Goal: Transaction & Acquisition: Purchase product/service

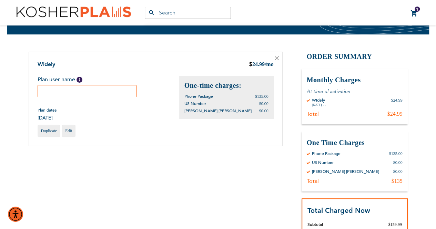
scroll to position [46, 0]
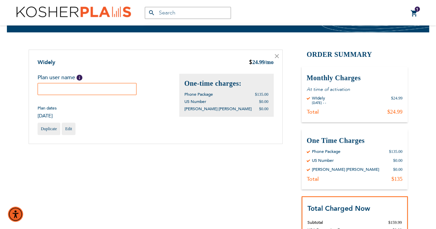
click at [48, 89] on input "text" at bounding box center [87, 89] width 99 height 12
type input "h"
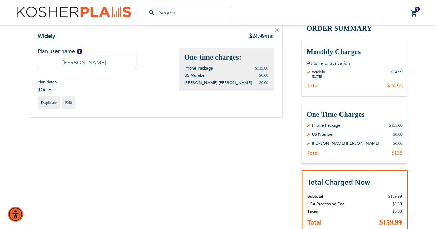
scroll to position [73, 0]
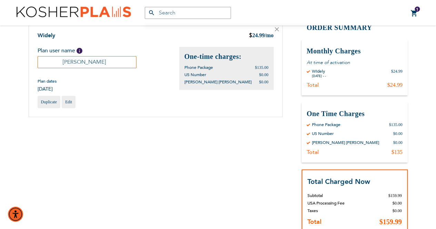
type input "[PERSON_NAME]"
click at [395, 141] on div "$0.00" at bounding box center [397, 143] width 9 height 6
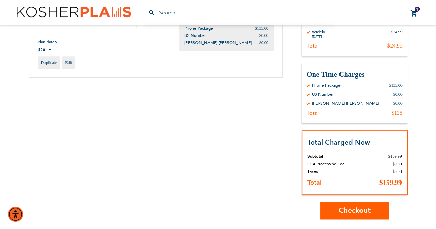
scroll to position [116, 0]
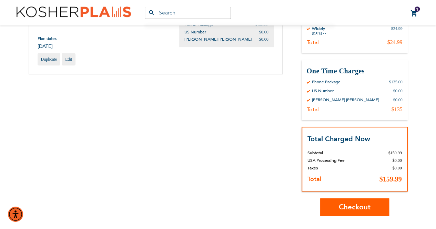
click at [370, 206] on span "Checkout" at bounding box center [355, 207] width 32 height 10
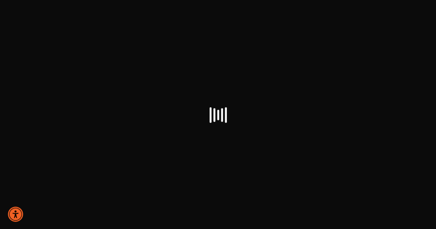
select select "US"
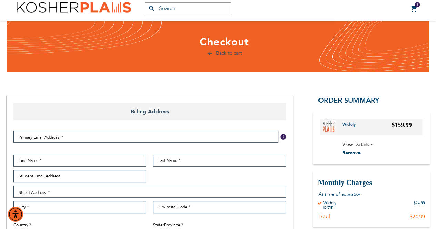
scroll to position [21, 0]
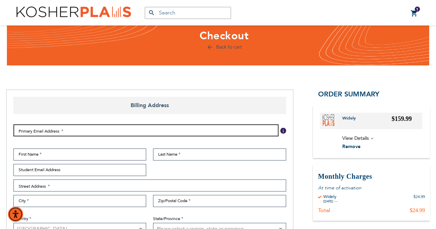
click at [25, 129] on input "Email Address" at bounding box center [145, 130] width 265 height 12
type input "eliyahurokowsky55@gmail.com"
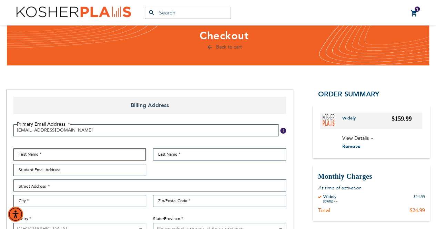
click at [65, 152] on input "First Name" at bounding box center [79, 155] width 133 height 12
type input "ELIYAHU"
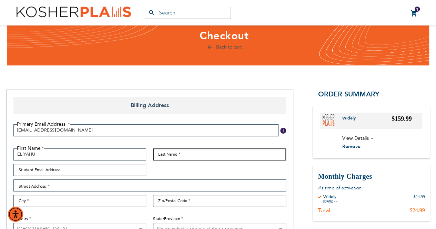
type input "rokowsky"
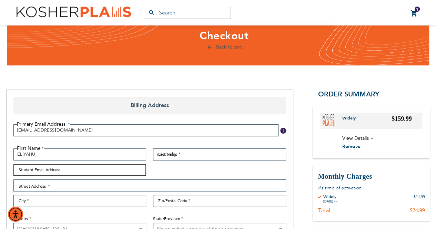
type input "eliyahurokowsky55@gmail.com"
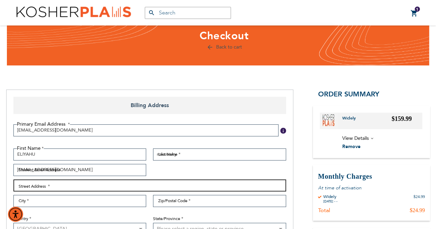
type input "9 Demarest Road"
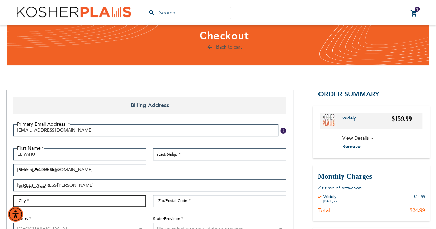
type input "Spring Valley"
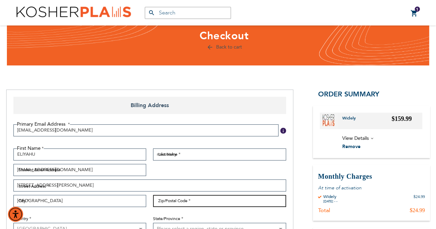
type input "10977"
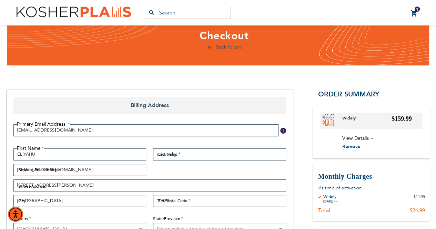
select select "43"
type input "8456596485"
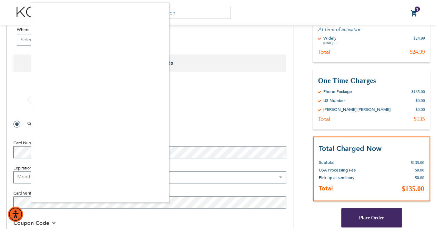
scroll to position [407, 0]
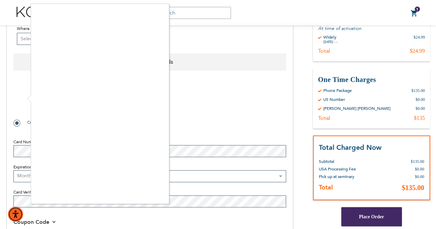
checkbox input "true"
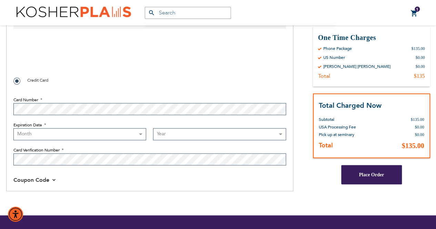
scroll to position [450, 0]
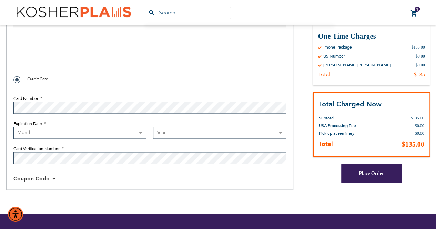
select select "10"
select select "2029"
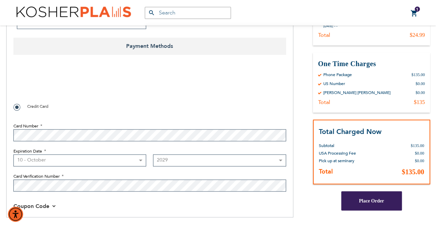
scroll to position [425, 0]
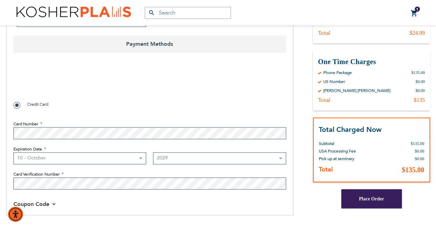
click at [381, 201] on span "Place Order" at bounding box center [371, 198] width 25 height 5
